Goal: Task Accomplishment & Management: Manage account settings

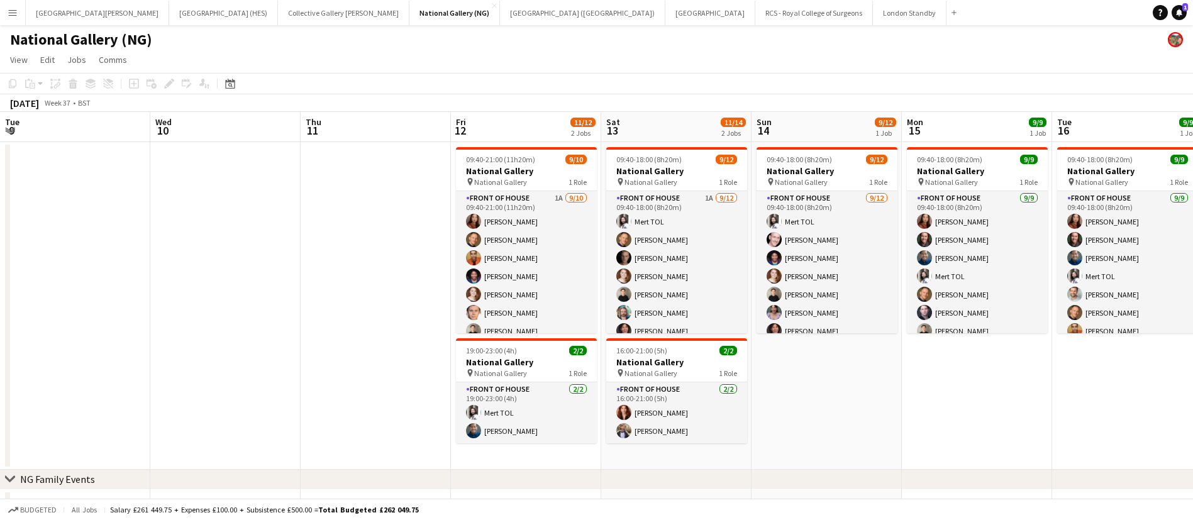
scroll to position [0, 381]
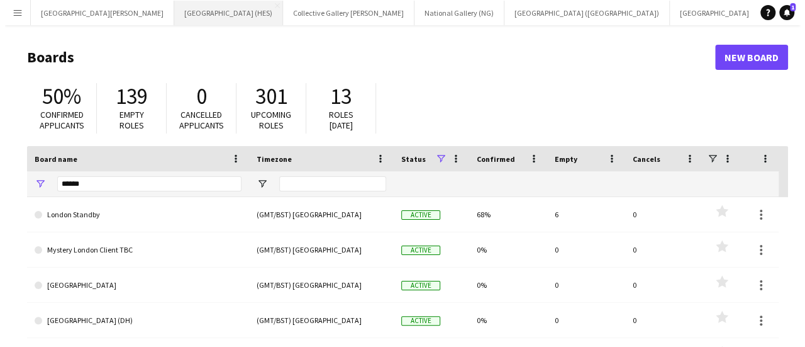
scroll to position [0, 126]
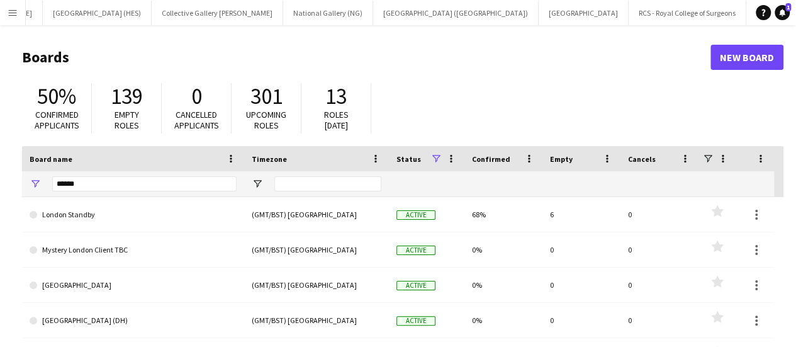
click at [120, 184] on input "******" at bounding box center [144, 183] width 184 height 15
type input "**********"
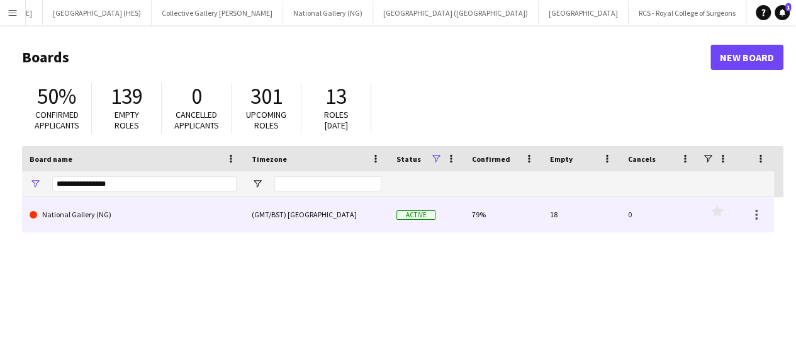
click at [121, 214] on link "National Gallery (NG)" at bounding box center [133, 214] width 207 height 35
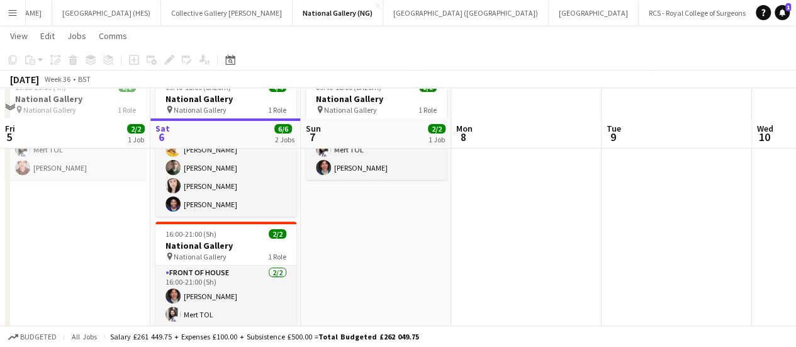
scroll to position [101, 0]
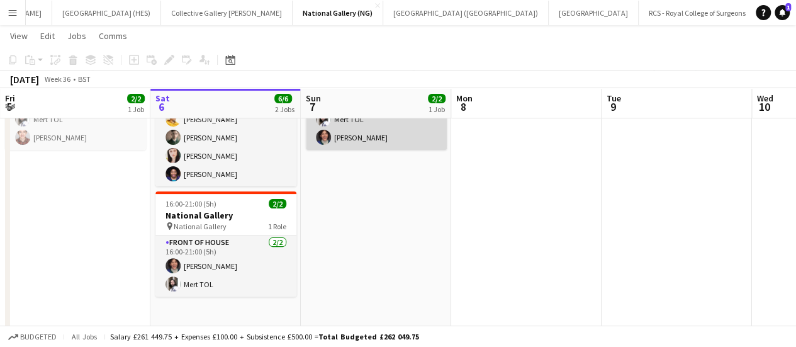
click at [370, 137] on app-card-role "Front of House 2/2 09:40-18:00 (8h20m) Mert TOL Jordan Broatch" at bounding box center [376, 119] width 141 height 61
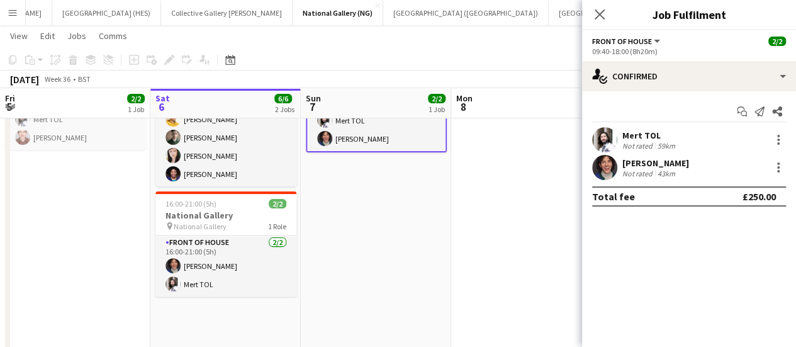
scroll to position [89, 0]
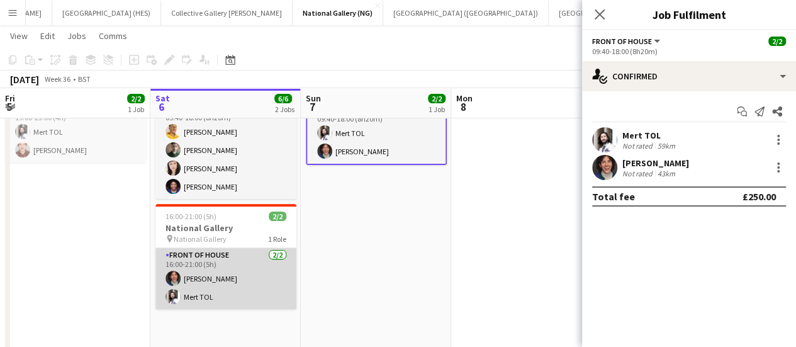
click at [243, 274] on app-card-role "Front of House 2/2 16:00-21:00 (5h) Jordan Broatch Mert TOL" at bounding box center [225, 278] width 141 height 61
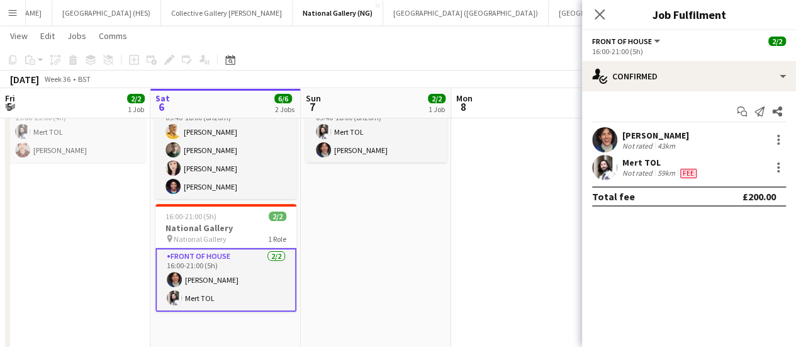
click at [655, 168] on div "59km" at bounding box center [666, 173] width 23 height 10
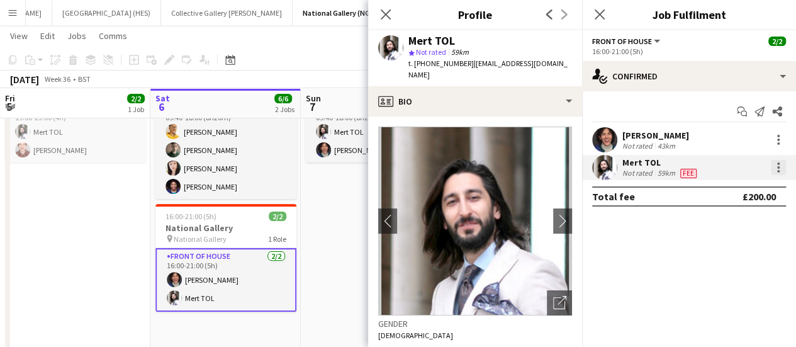
click at [777, 167] on div at bounding box center [778, 167] width 3 height 3
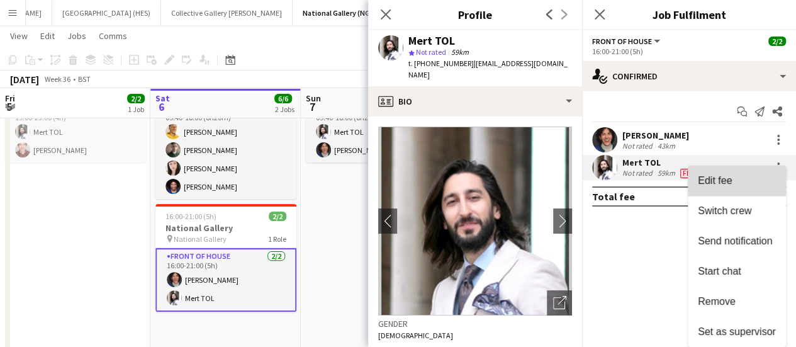
click at [722, 172] on button "Edit fee" at bounding box center [737, 180] width 98 height 30
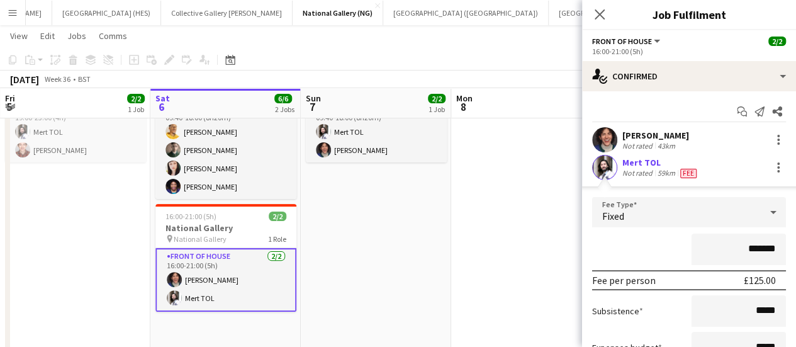
click at [481, 227] on app-date-cell at bounding box center [526, 216] width 150 height 328
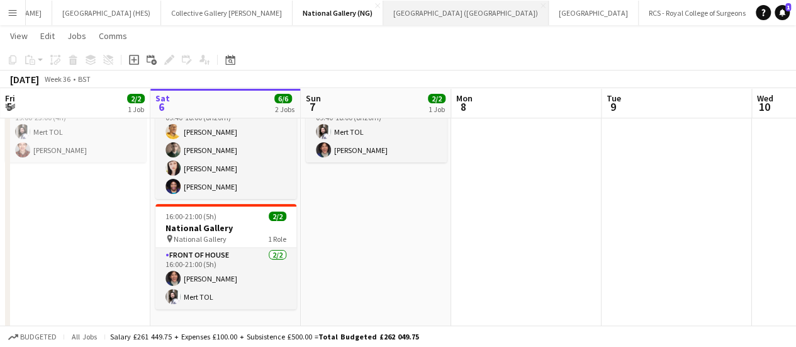
scroll to position [0, 0]
